Goal: Check status: Check status

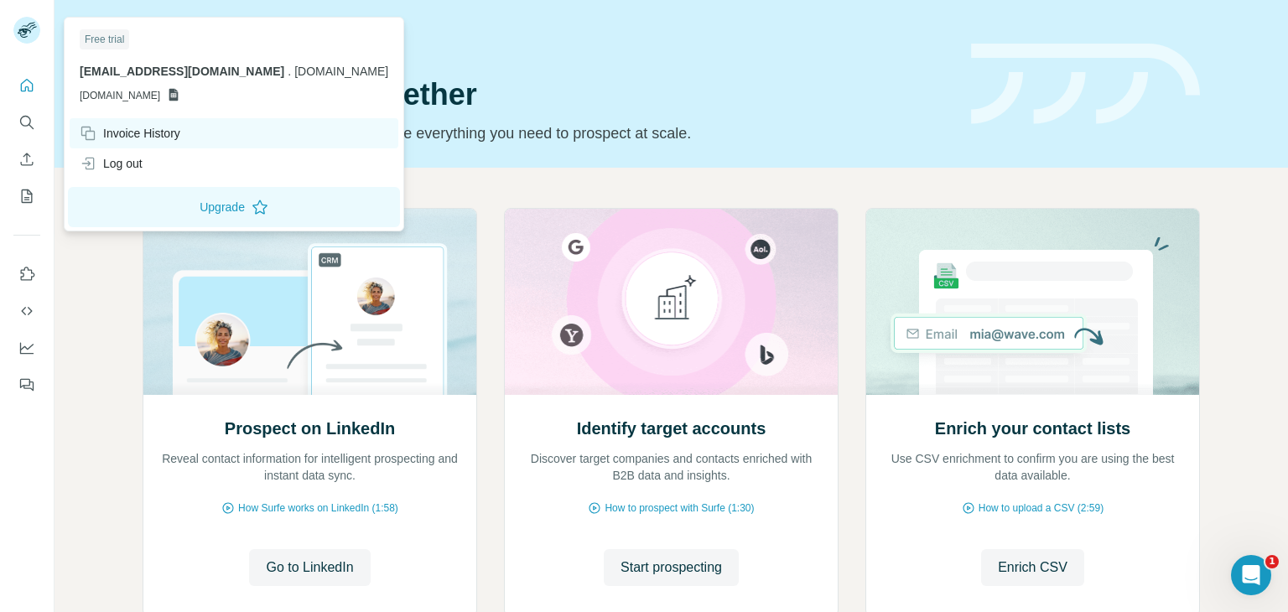
click at [167, 135] on div "Invoice History" at bounding box center [130, 133] width 101 height 17
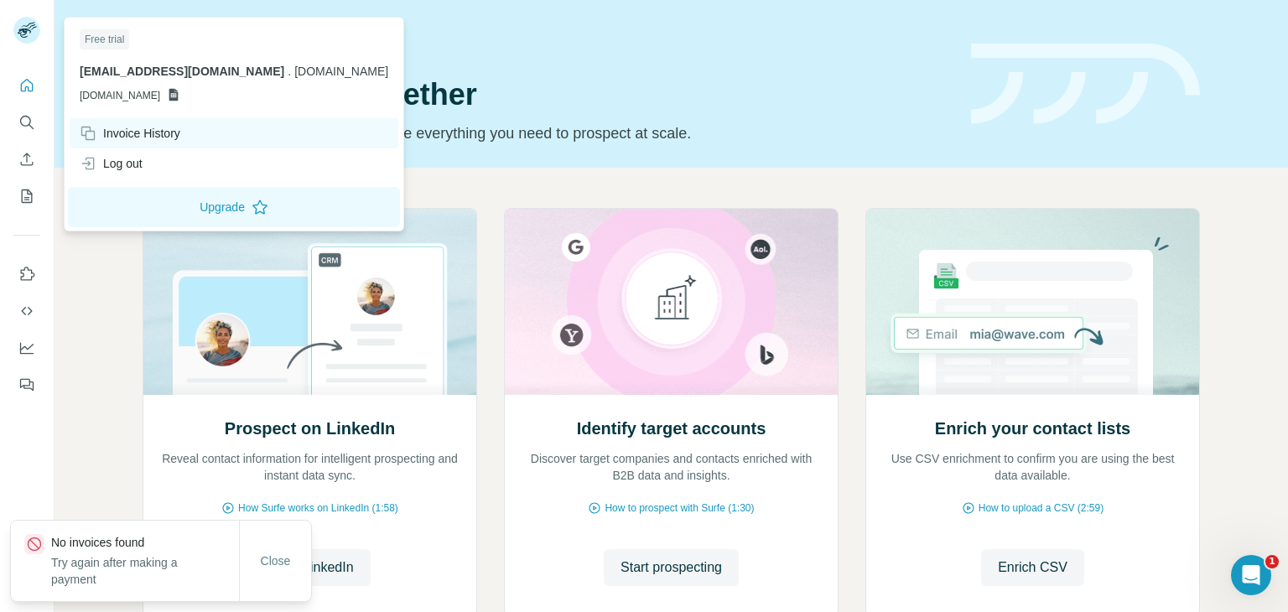
click at [167, 135] on div "Invoice History" at bounding box center [130, 133] width 101 height 17
click at [153, 133] on div "Invoice History" at bounding box center [130, 133] width 101 height 17
